Goal: Download file/media

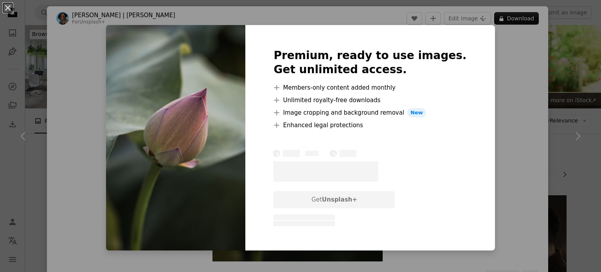
scroll to position [1252, 0]
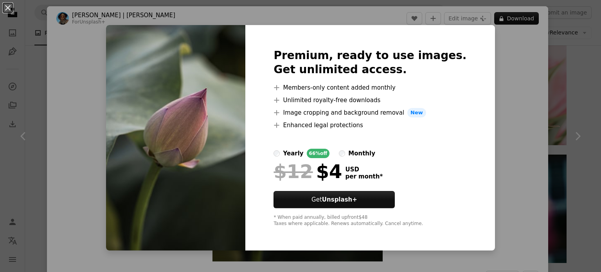
click at [487, 73] on div "An X shape Premium, ready to use images. Get unlimited access. A plus sign Memb…" at bounding box center [300, 136] width 601 height 272
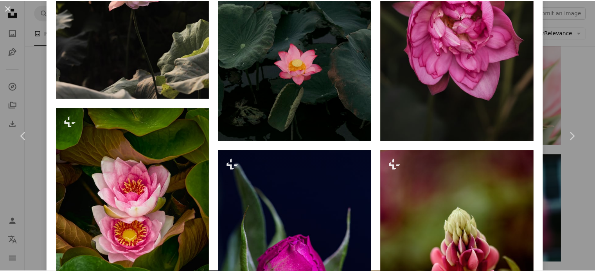
scroll to position [887, 0]
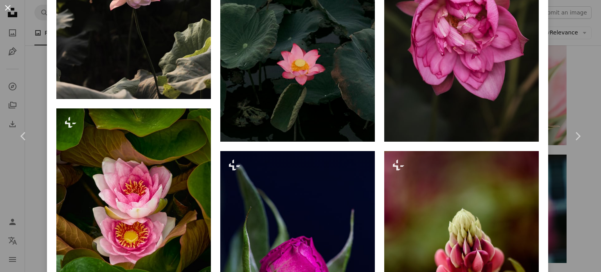
click at [6, 4] on button "An X shape" at bounding box center [7, 7] width 9 height 9
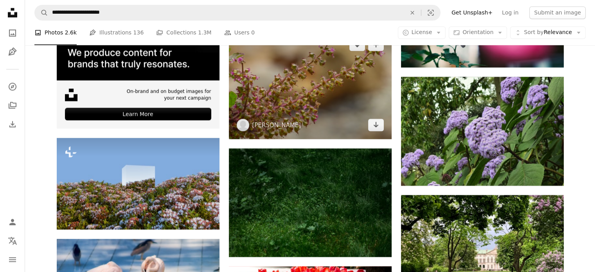
scroll to position [1330, 0]
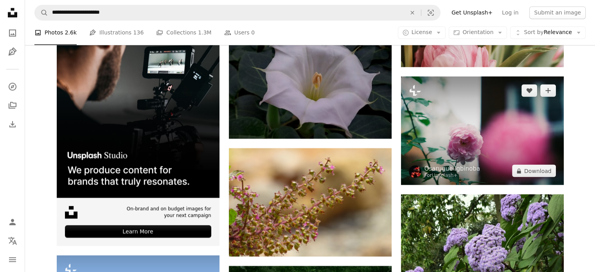
click at [480, 125] on img at bounding box center [482, 130] width 163 height 108
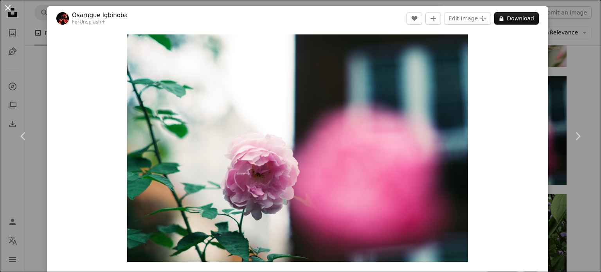
click at [7, 7] on button "An X shape" at bounding box center [7, 7] width 9 height 9
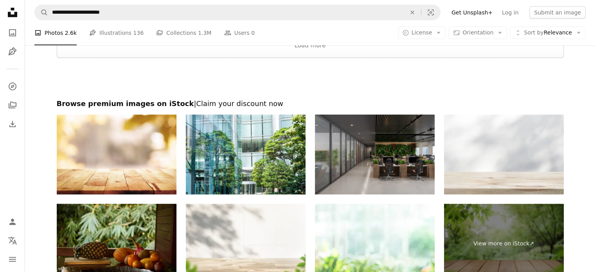
scroll to position [2341, 0]
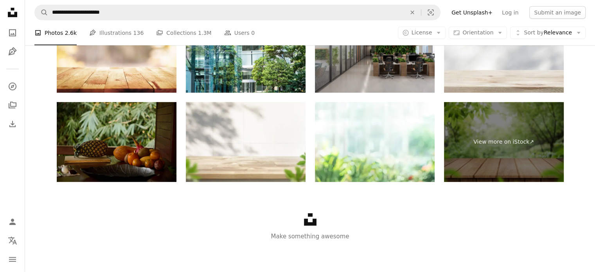
click at [113, 134] on img at bounding box center [117, 142] width 120 height 80
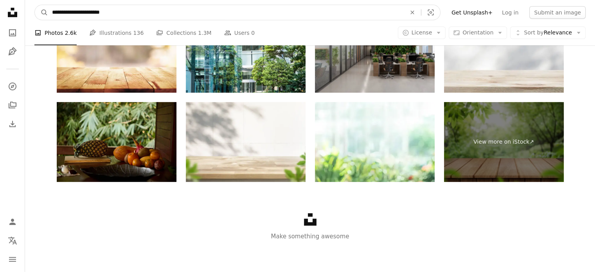
click at [124, 11] on input "**********" at bounding box center [226, 12] width 356 height 15
type input "**********"
click button "A magnifying glass" at bounding box center [41, 12] width 13 height 15
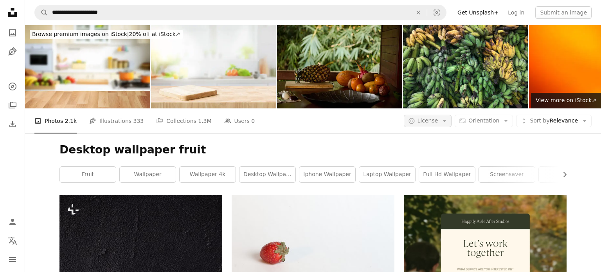
click at [444, 120] on icon "button" at bounding box center [445, 121] width 4 height 2
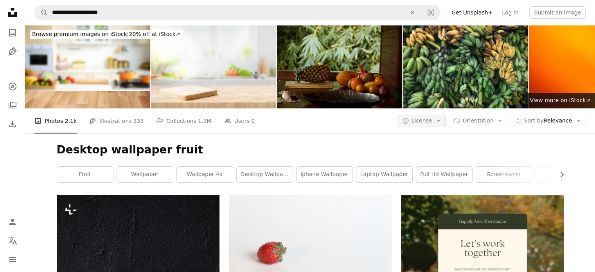
click at [440, 120] on icon "button" at bounding box center [439, 121] width 4 height 2
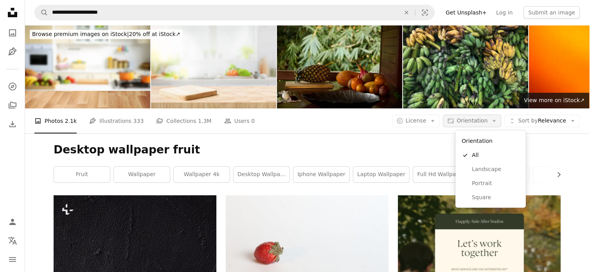
click at [496, 120] on icon "button" at bounding box center [494, 121] width 4 height 2
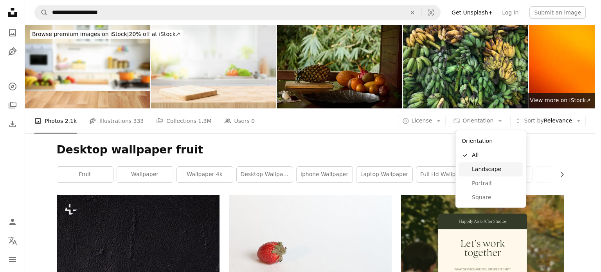
click at [491, 167] on span "Landscape" at bounding box center [496, 169] width 48 height 8
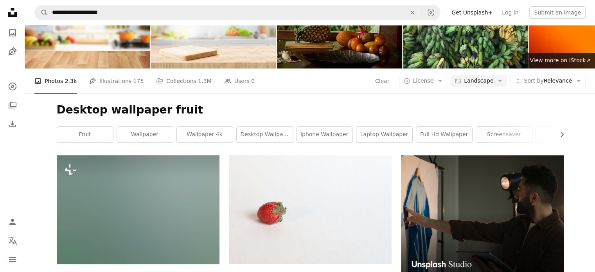
scroll to position [78, 0]
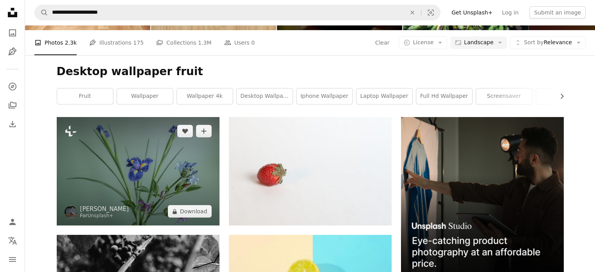
click at [131, 180] on img at bounding box center [138, 171] width 163 height 108
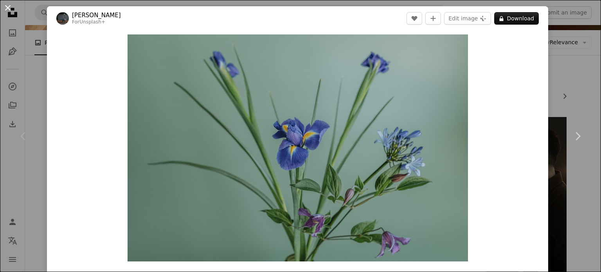
click at [5, 6] on button "An X shape" at bounding box center [7, 7] width 9 height 9
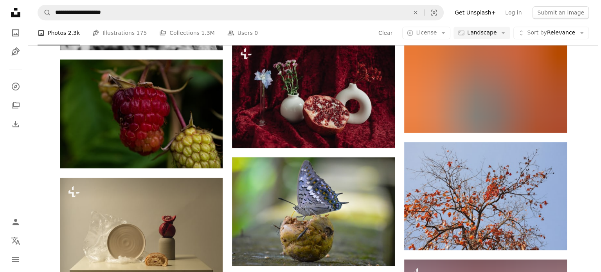
scroll to position [391, 0]
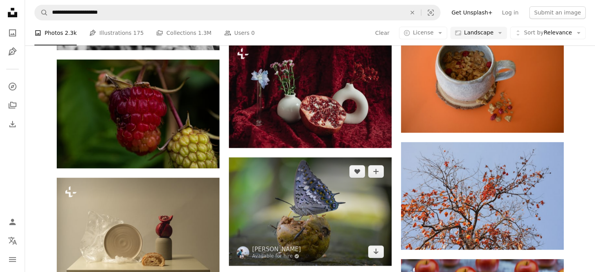
click at [300, 234] on img at bounding box center [310, 211] width 163 height 108
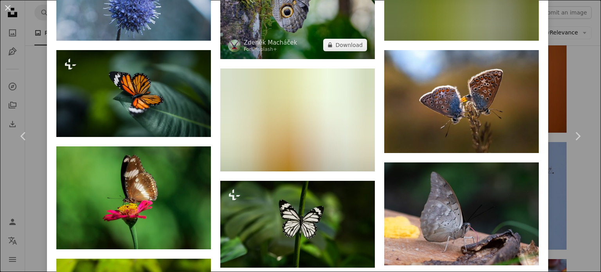
scroll to position [743, 0]
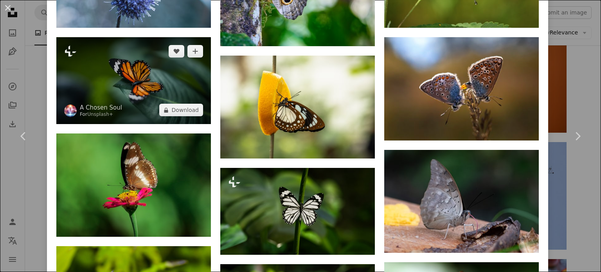
click at [106, 63] on img at bounding box center [133, 80] width 154 height 87
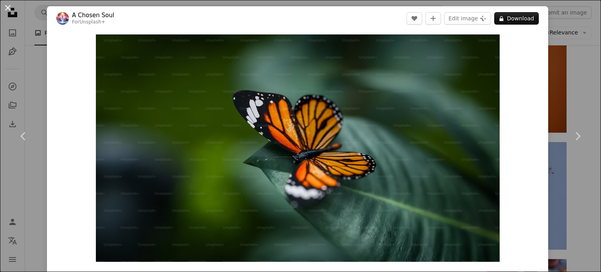
click at [6, 7] on button "An X shape" at bounding box center [7, 7] width 9 height 9
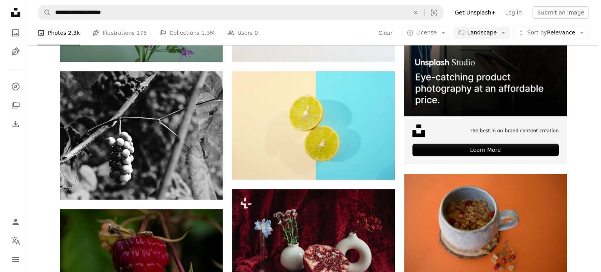
scroll to position [78, 0]
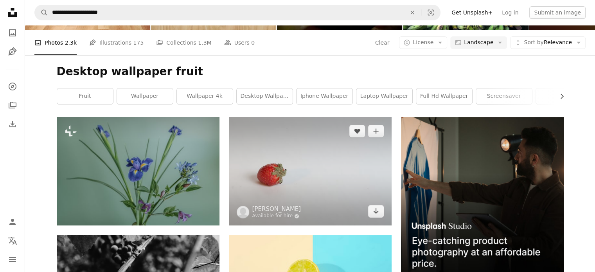
click at [345, 180] on img at bounding box center [310, 171] width 163 height 108
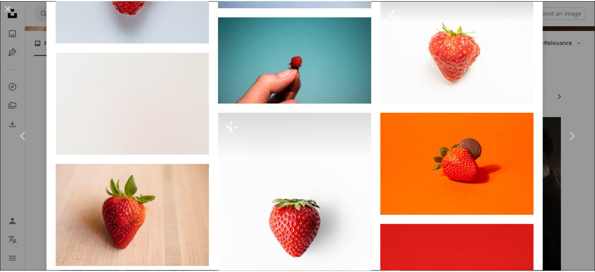
scroll to position [978, 0]
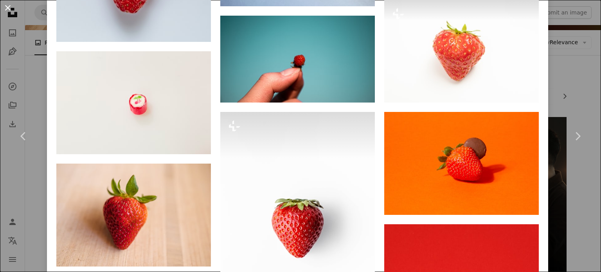
click at [6, 7] on button "An X shape" at bounding box center [7, 7] width 9 height 9
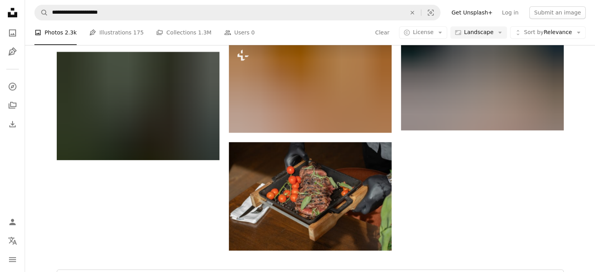
scroll to position [1017, 0]
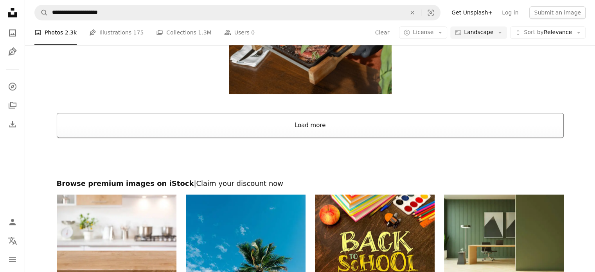
click at [299, 122] on button "Load more" at bounding box center [310, 125] width 507 height 25
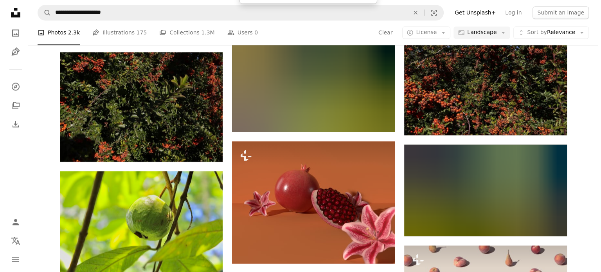
scroll to position [1447, 0]
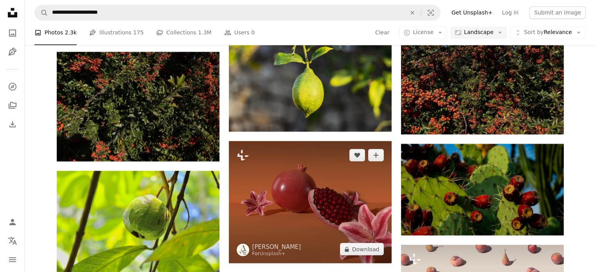
click at [324, 201] on img at bounding box center [310, 202] width 163 height 122
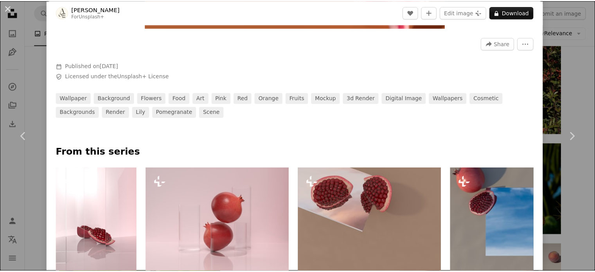
scroll to position [235, 0]
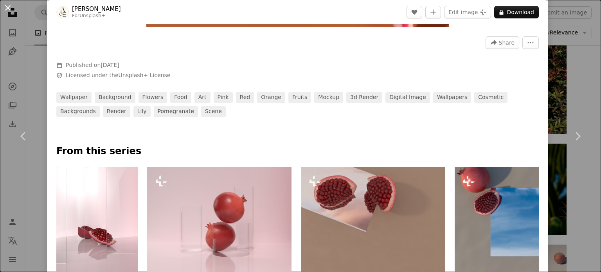
click at [6, 9] on button "An X shape" at bounding box center [7, 7] width 9 height 9
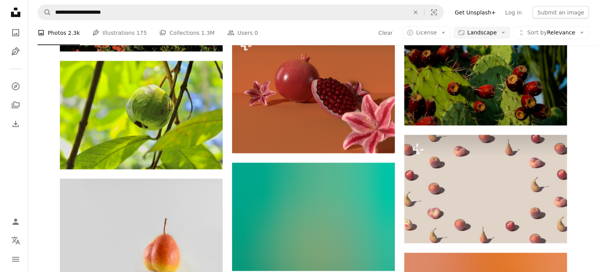
scroll to position [1682, 0]
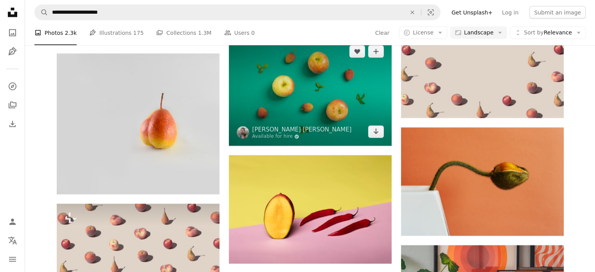
click at [287, 92] on img at bounding box center [310, 92] width 163 height 108
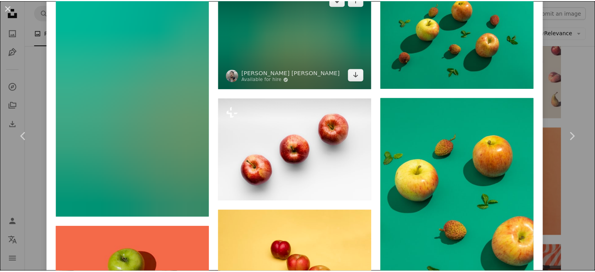
scroll to position [587, 0]
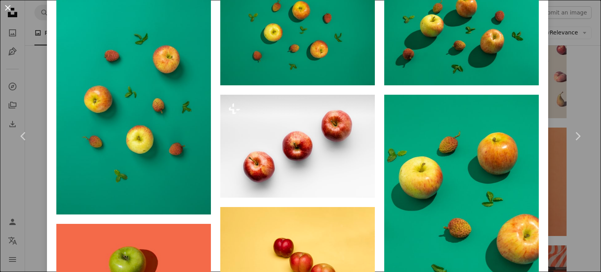
click at [11, 5] on button "An X shape" at bounding box center [7, 7] width 9 height 9
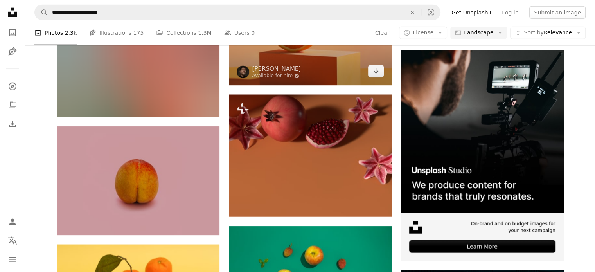
scroll to position [1995, 0]
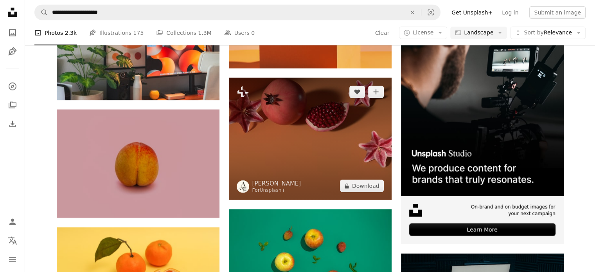
click at [297, 140] on img at bounding box center [310, 139] width 163 height 122
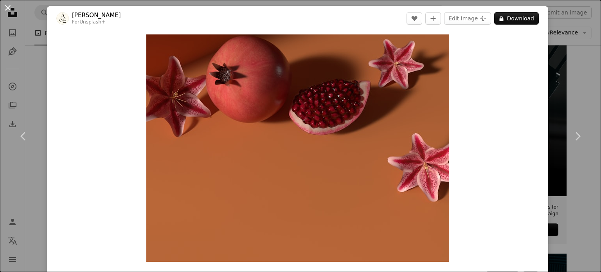
click at [9, 6] on button "An X shape" at bounding box center [7, 7] width 9 height 9
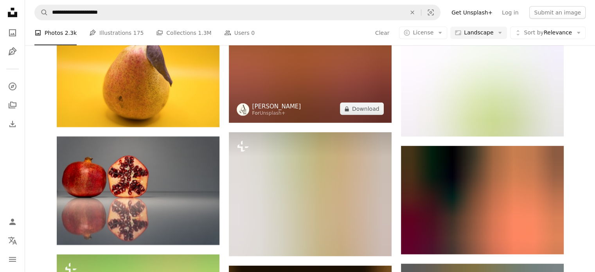
scroll to position [2386, 0]
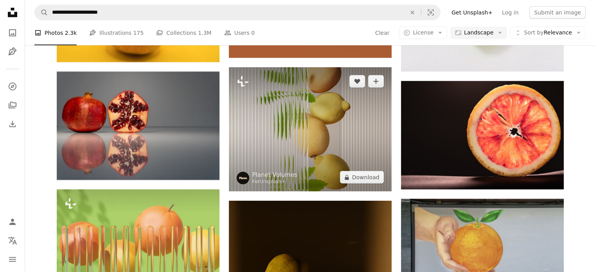
click at [319, 111] on img at bounding box center [310, 129] width 163 height 124
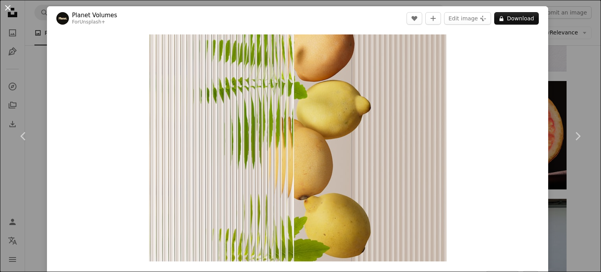
click at [5, 7] on button "An X shape" at bounding box center [7, 7] width 9 height 9
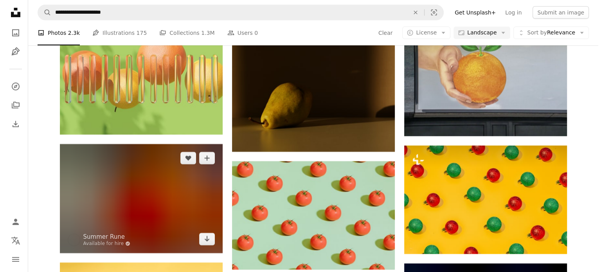
scroll to position [2347, 0]
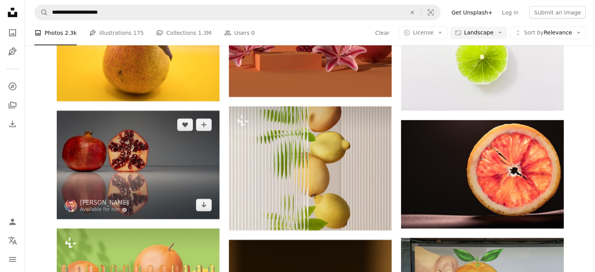
click at [146, 156] on img at bounding box center [138, 165] width 163 height 108
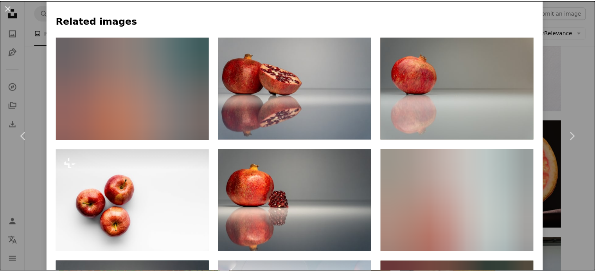
scroll to position [508, 0]
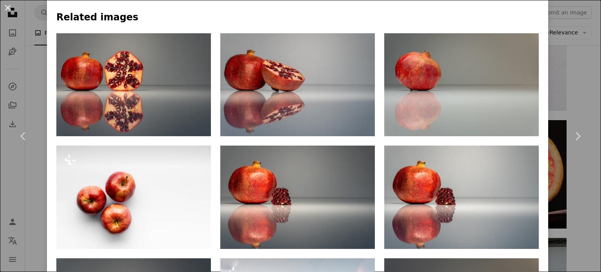
click at [8, 7] on button "An X shape" at bounding box center [7, 7] width 9 height 9
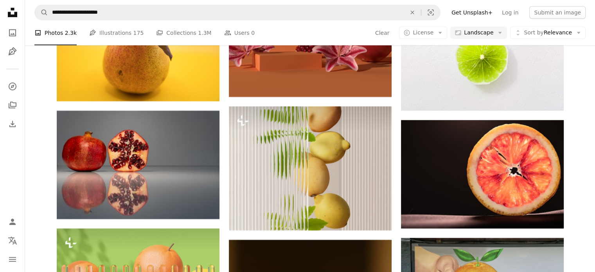
click at [8, 7] on icon "Unsplash logo Unsplash Home" at bounding box center [13, 13] width 16 height 16
